Goal: Information Seeking & Learning: Check status

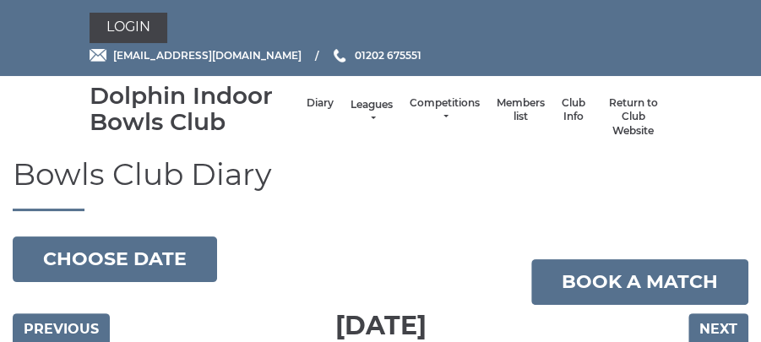
click at [375, 117] on link "Leagues" at bounding box center [372, 112] width 42 height 28
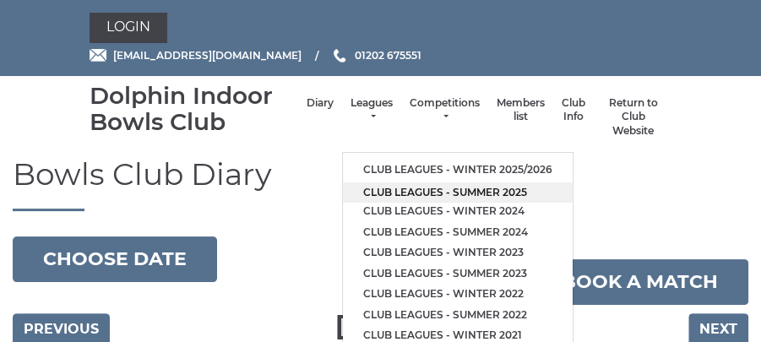
click at [396, 186] on link "Club leagues - Summer 2025" at bounding box center [458, 193] width 230 height 21
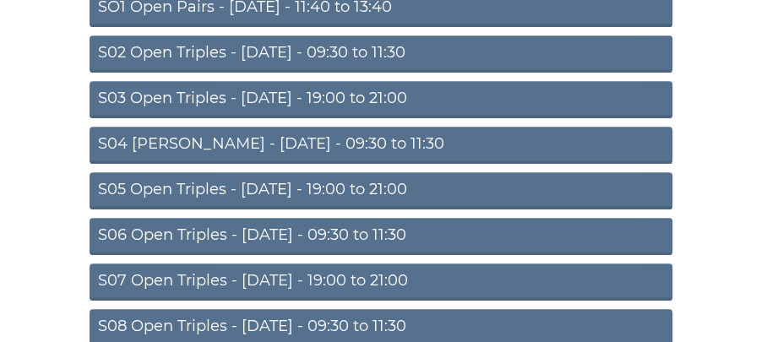
scroll to position [271, 0]
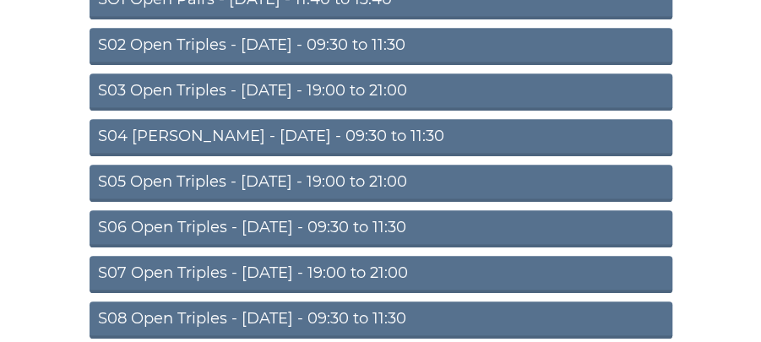
click at [424, 131] on link "S04 Aussie Pairs - Wednesday - 09:30 to 11:30" at bounding box center [381, 137] width 583 height 37
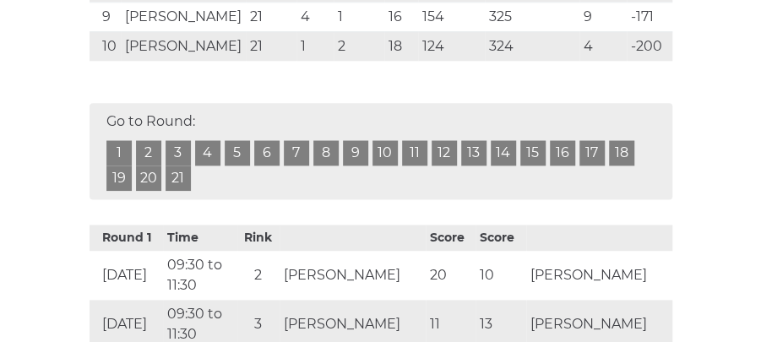
scroll to position [754, 0]
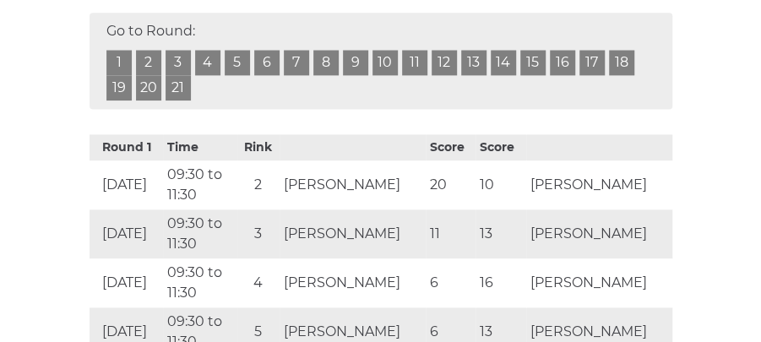
click at [144, 101] on link "20" at bounding box center [148, 87] width 25 height 25
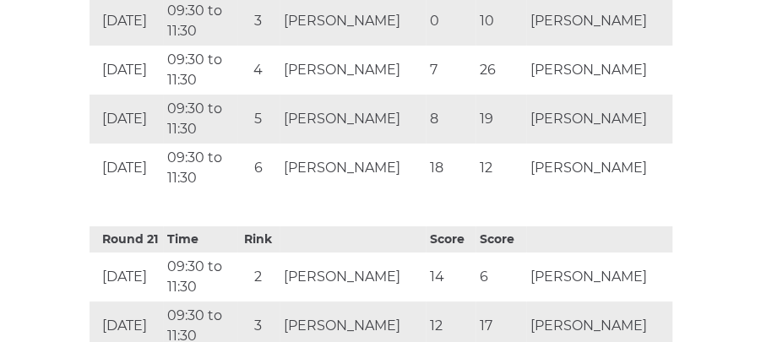
scroll to position [6772, 0]
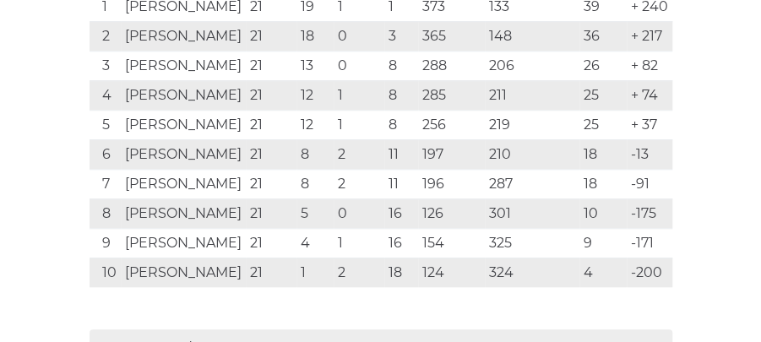
scroll to position [407, 0]
